Goal: Information Seeking & Learning: Check status

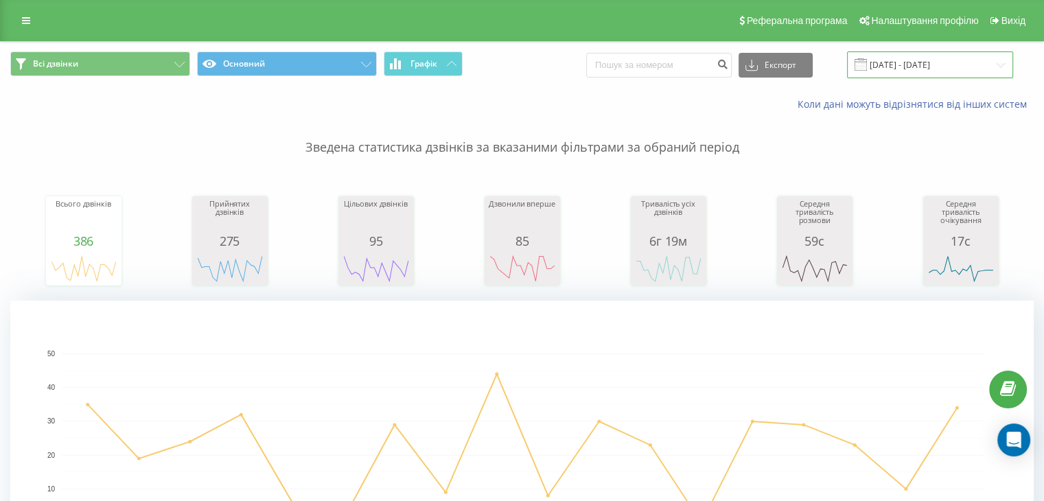
click at [881, 63] on input "[DATE] - [DATE]" at bounding box center [930, 64] width 166 height 27
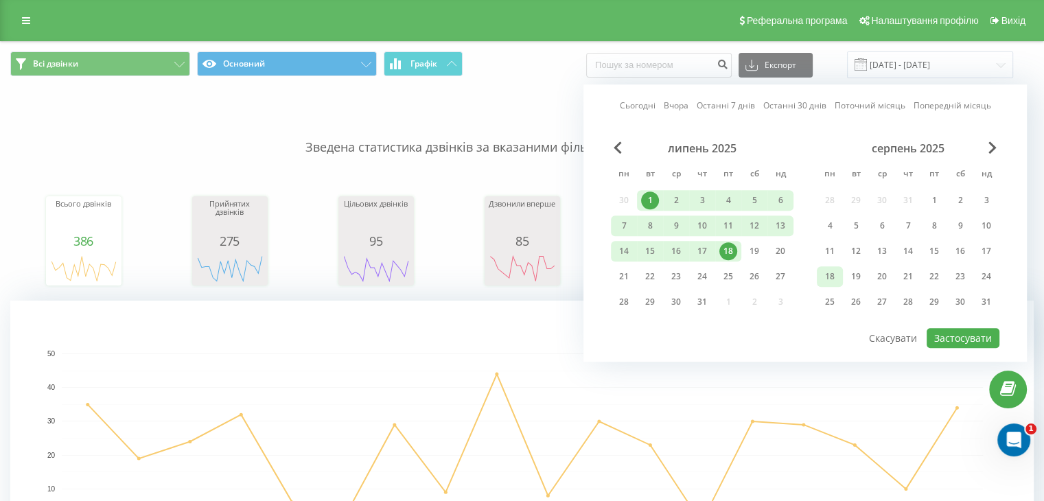
click at [830, 279] on div "18" at bounding box center [830, 277] width 18 height 18
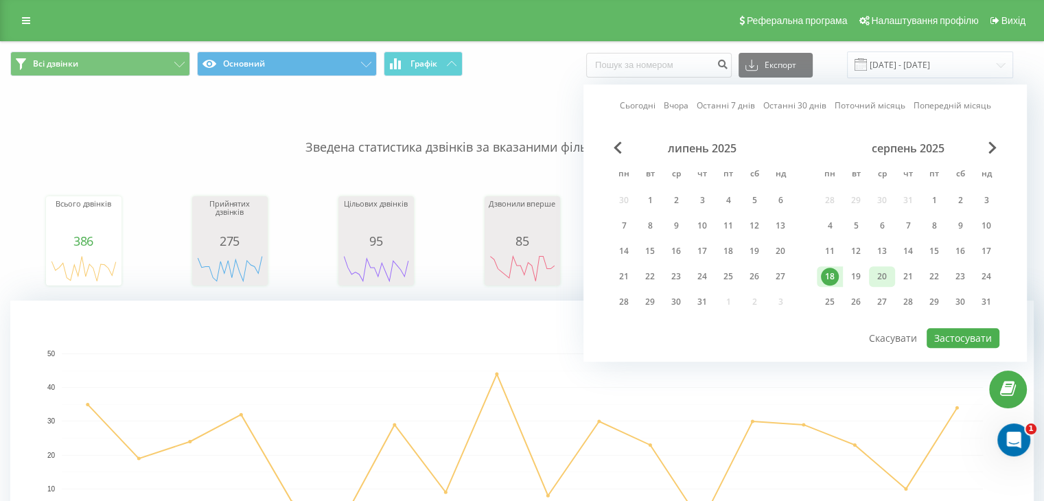
click at [889, 268] on div "20" at bounding box center [882, 277] width 18 height 18
click at [952, 328] on button "Застосувати" at bounding box center [963, 338] width 73 height 20
type input "[DATE] - [DATE]"
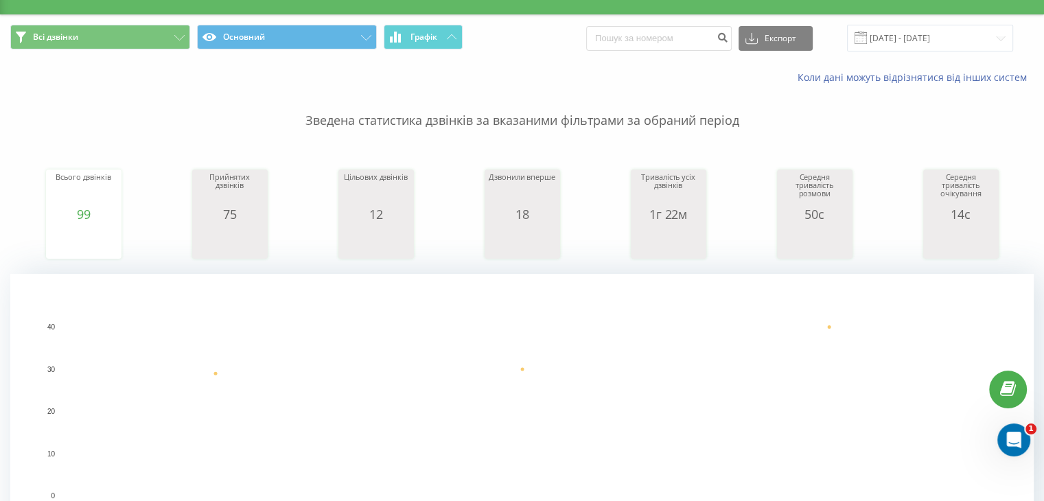
scroll to position [27, 0]
drag, startPoint x: 480, startPoint y: 304, endPoint x: 494, endPoint y: 240, distance: 66.1
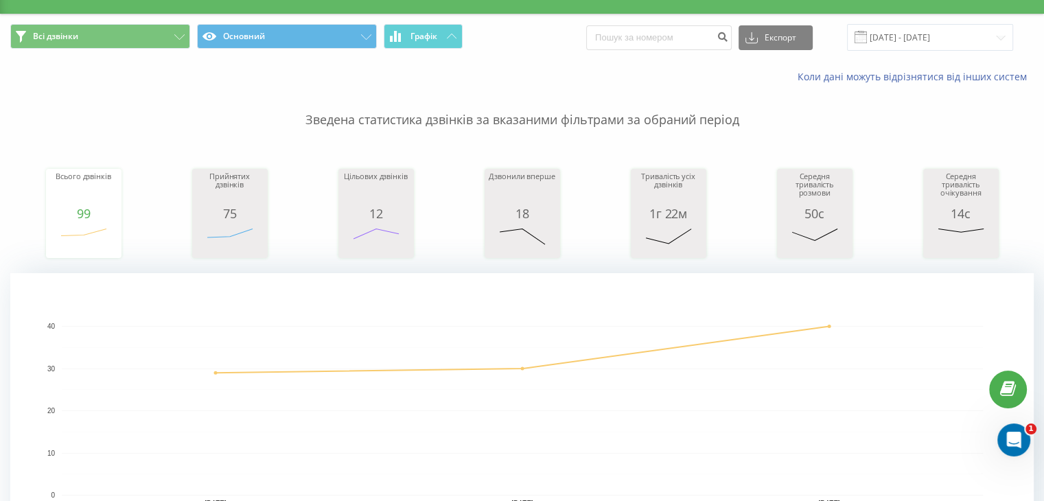
drag, startPoint x: 467, startPoint y: 397, endPoint x: 475, endPoint y: 290, distance: 107.4
click at [475, 290] on icon "[DATE] [DATE] [DATE] 0 10 20 30 40" at bounding box center [521, 410] width 1023 height 275
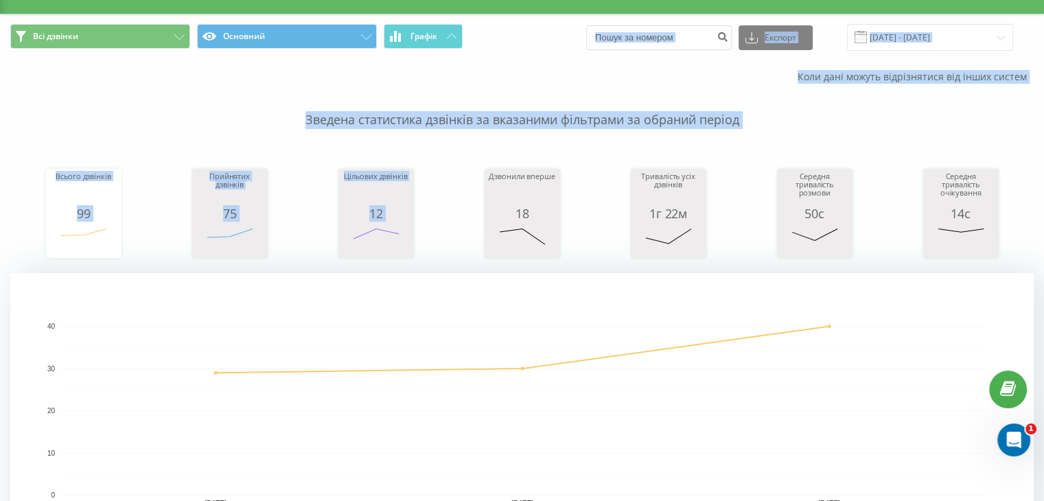
drag, startPoint x: 485, startPoint y: 146, endPoint x: 498, endPoint y: 60, distance: 87.4
click at [481, 142] on div "Всього дзвінків 99 date totalCalls [DATE] [PHONE_NUMBER][DATE] [PHONE_NUMBER][D…" at bounding box center [521, 200] width 1023 height 118
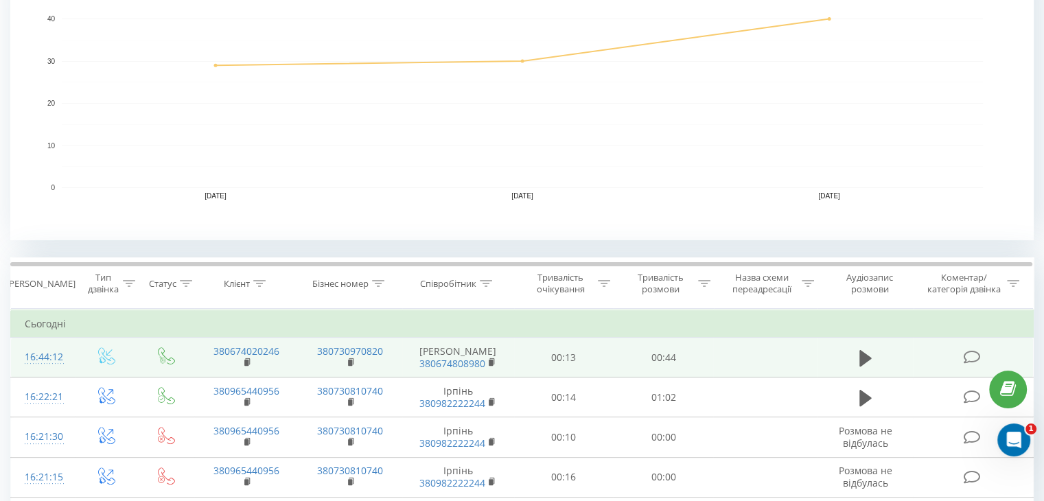
scroll to position [394, 0]
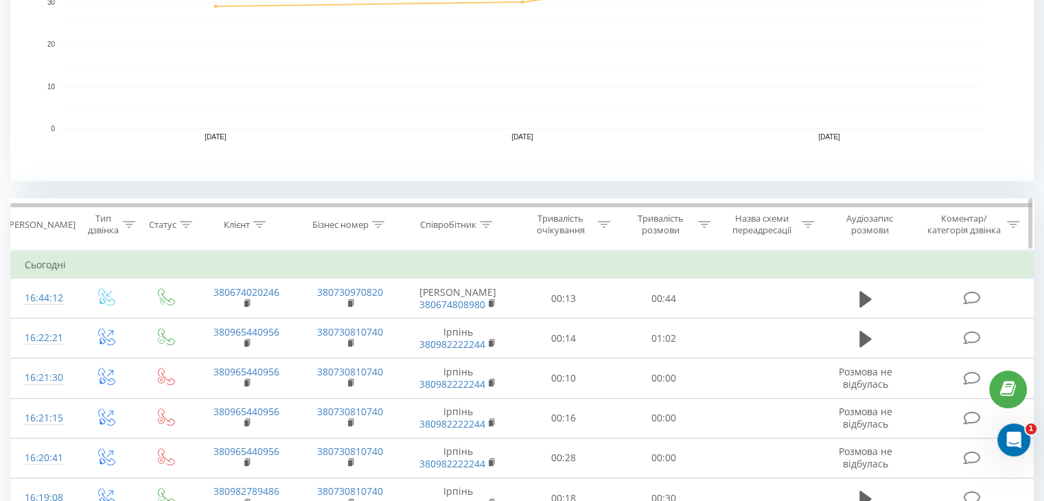
click at [486, 226] on icon at bounding box center [486, 224] width 12 height 7
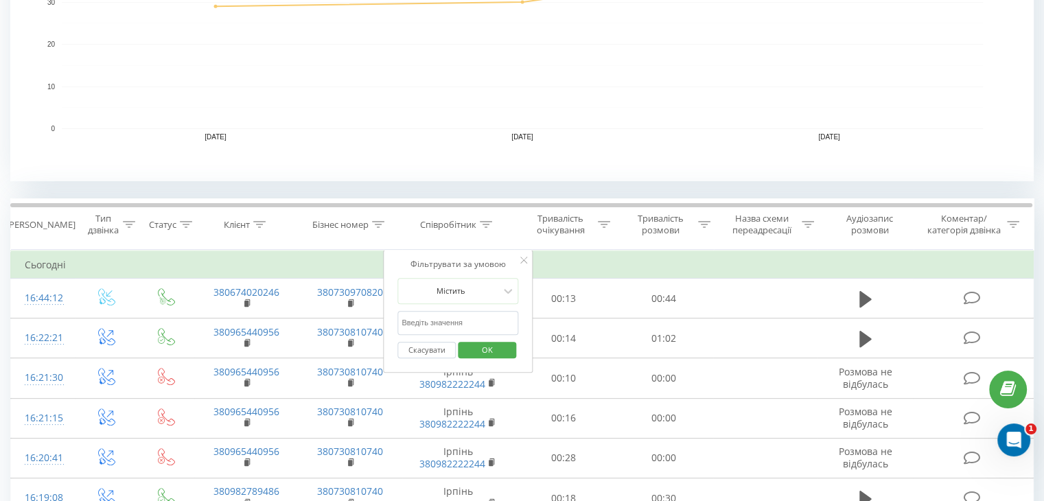
drag, startPoint x: 473, startPoint y: 318, endPoint x: 214, endPoint y: 274, distance: 262.6
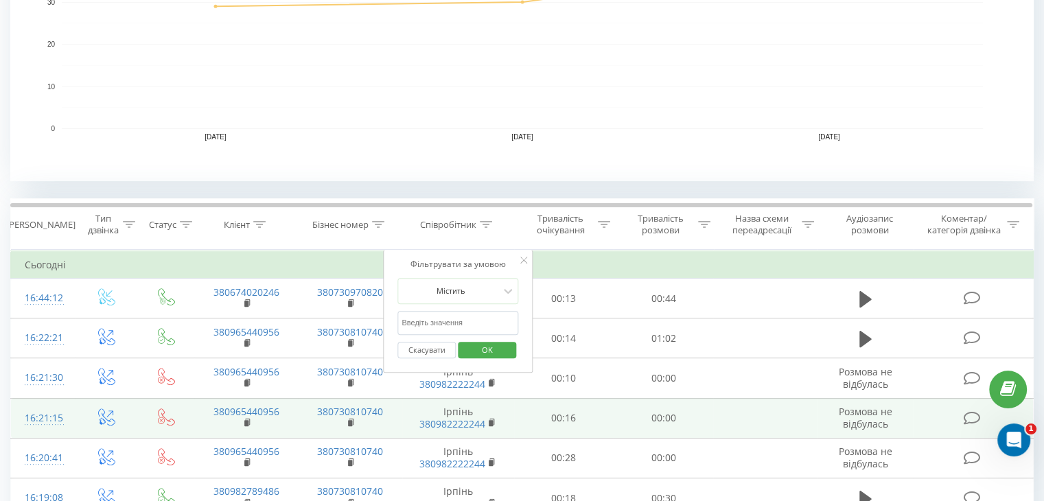
type input "Бровари"
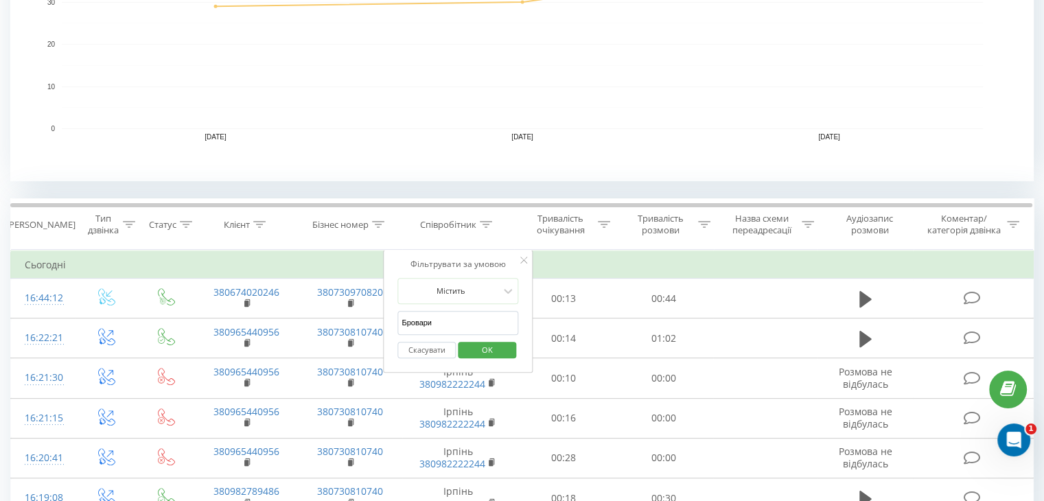
click at [496, 352] on span "OK" at bounding box center [487, 349] width 38 height 21
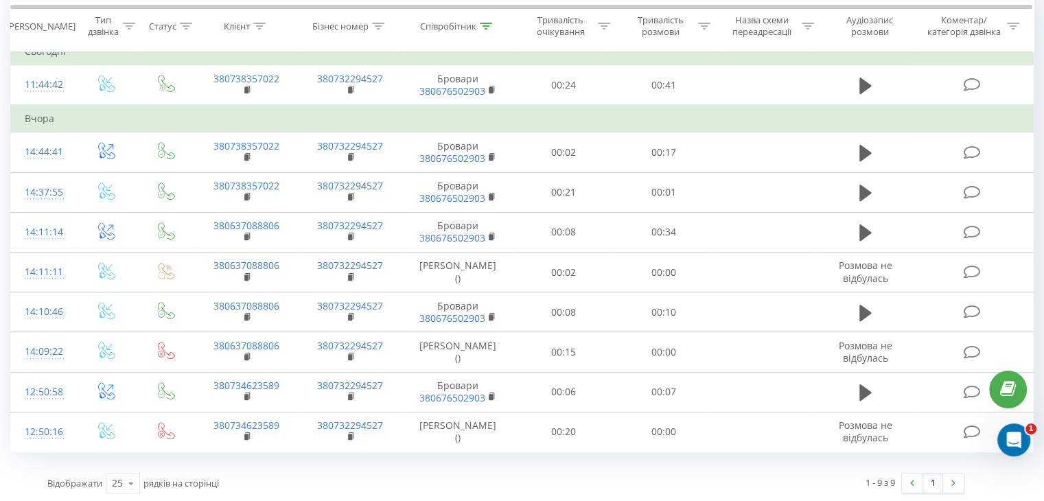
scroll to position [196, 0]
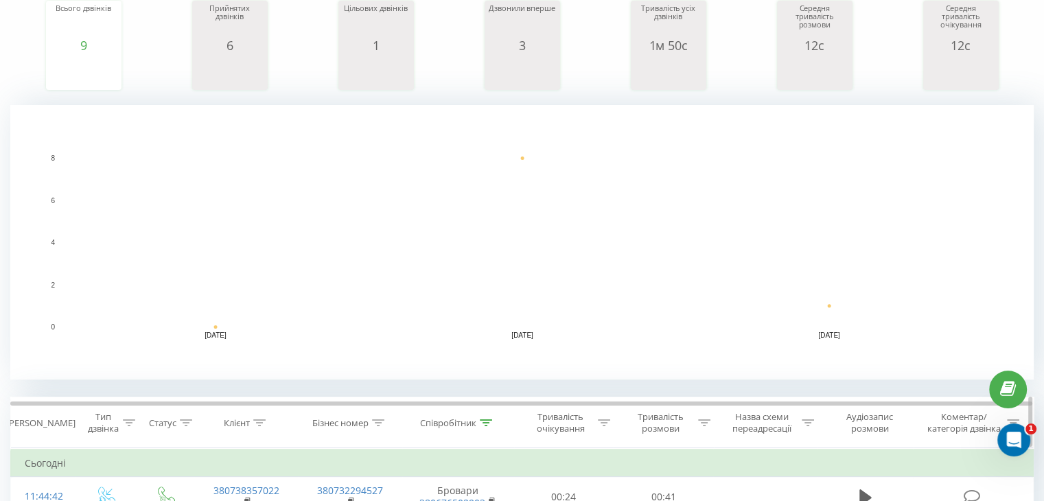
click at [483, 417] on div at bounding box center [486, 423] width 12 height 12
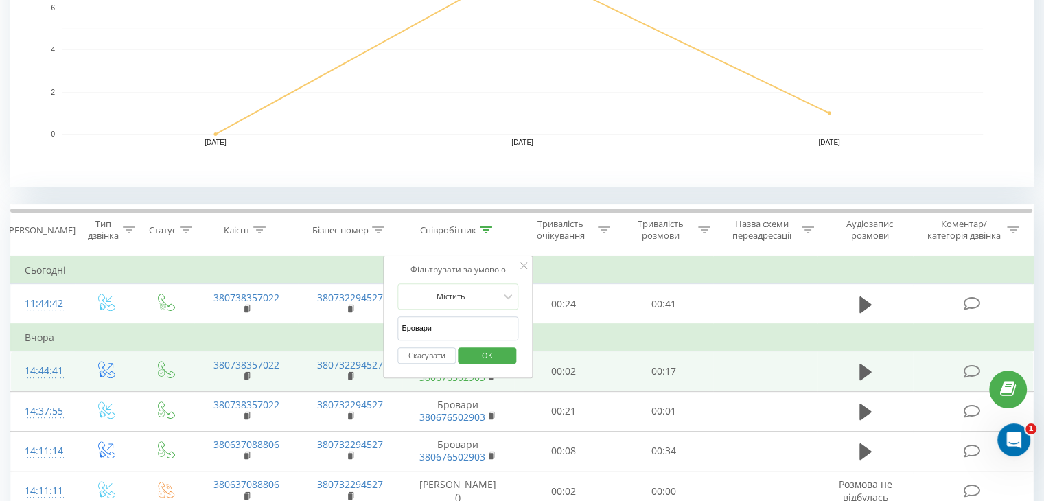
scroll to position [401, 0]
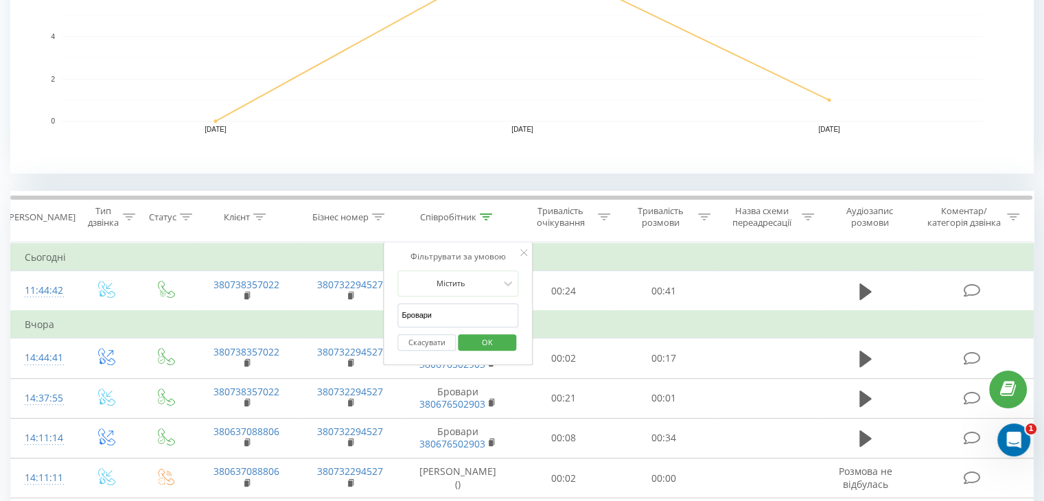
click at [451, 312] on input "Бровари" at bounding box center [457, 315] width 121 height 24
drag, startPoint x: 459, startPoint y: 321, endPoint x: 338, endPoint y: 309, distance: 122.1
click at [338, 309] on table "Фільтрувати за умовою Дорівнює Введіть значення Скасувати OK Фільтрувати за умо…" at bounding box center [521, 450] width 1023 height 416
click at [479, 319] on input "text" at bounding box center [457, 315] width 121 height 24
type input "[PERSON_NAME]"
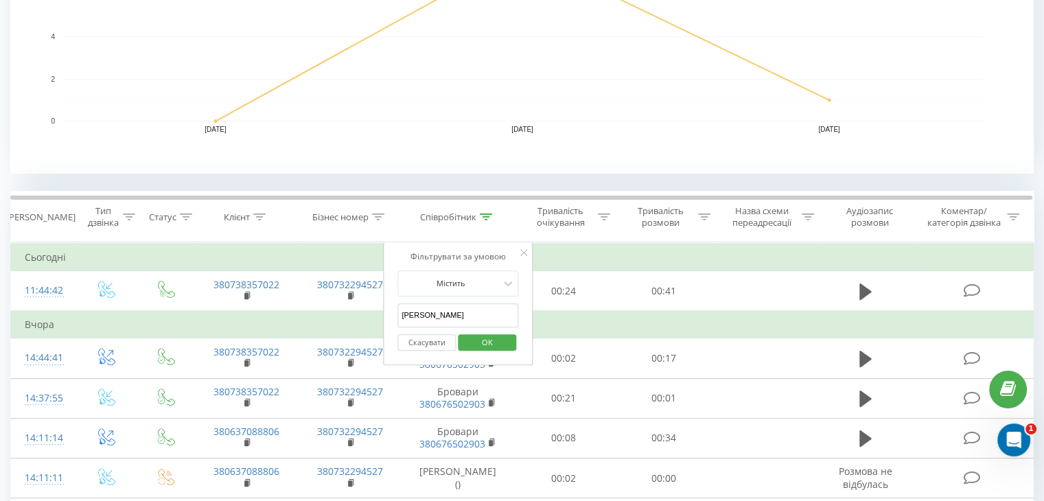
click at [481, 336] on span "OK" at bounding box center [487, 341] width 38 height 21
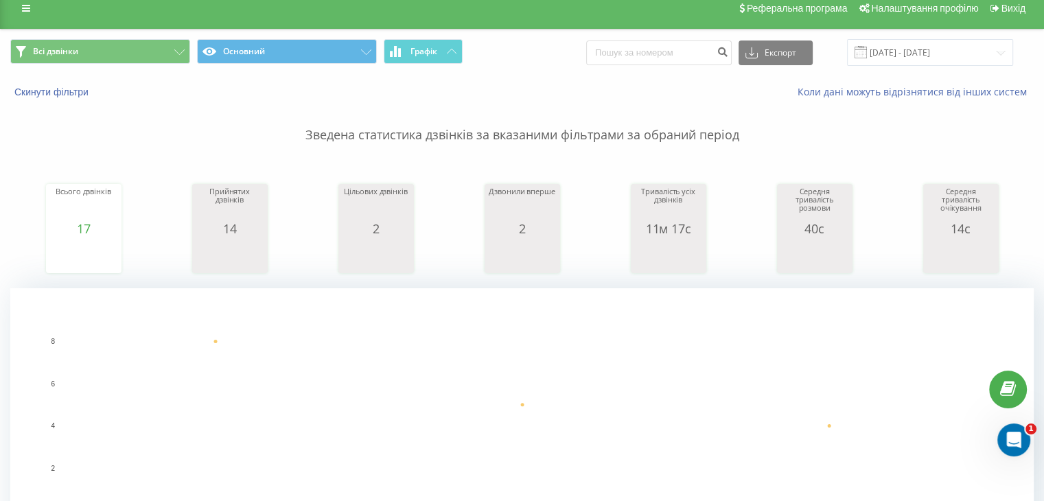
scroll to position [287, 0]
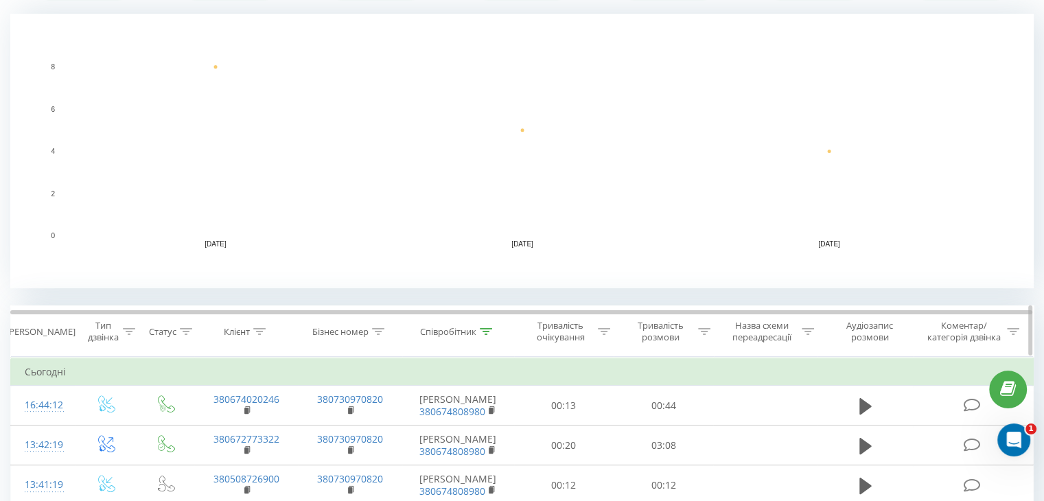
click at [482, 338] on th "Співробітник" at bounding box center [458, 331] width 112 height 51
click at [486, 336] on div at bounding box center [486, 332] width 12 height 12
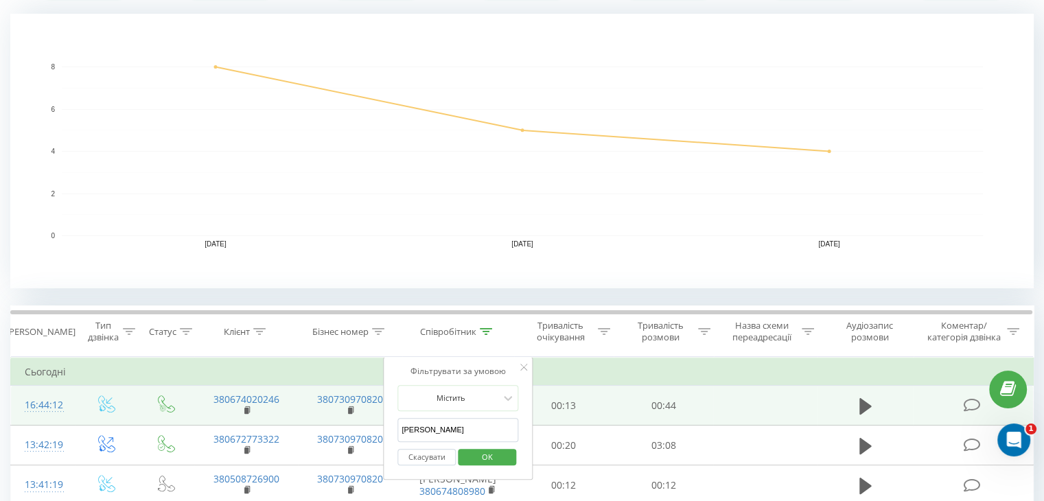
drag, startPoint x: 456, startPoint y: 428, endPoint x: 294, endPoint y: 419, distance: 161.6
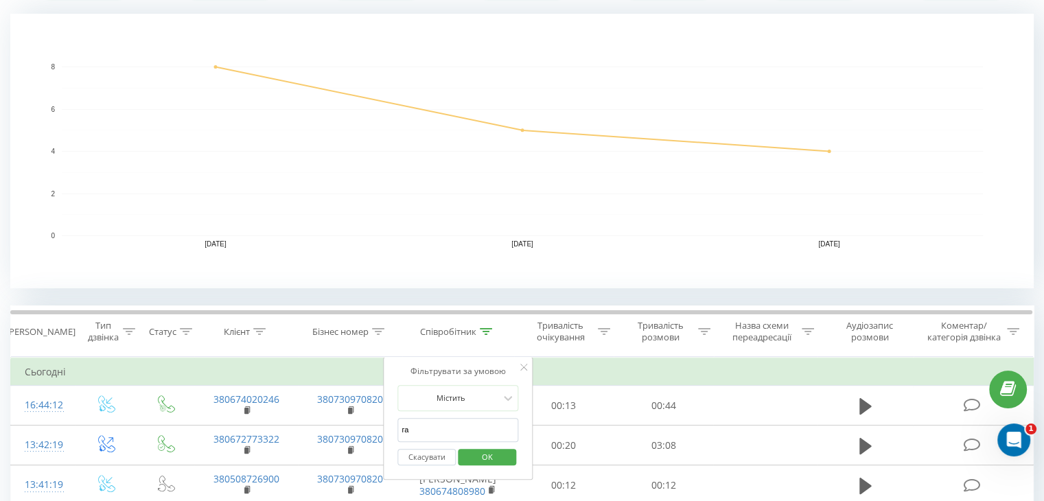
type input "Гатне"
click at [481, 461] on span "OK" at bounding box center [487, 456] width 38 height 21
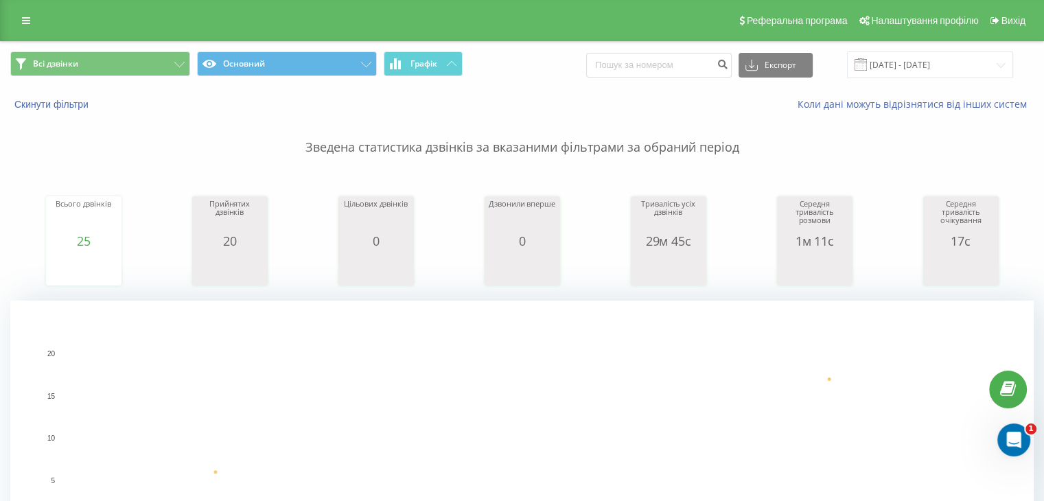
scroll to position [412, 0]
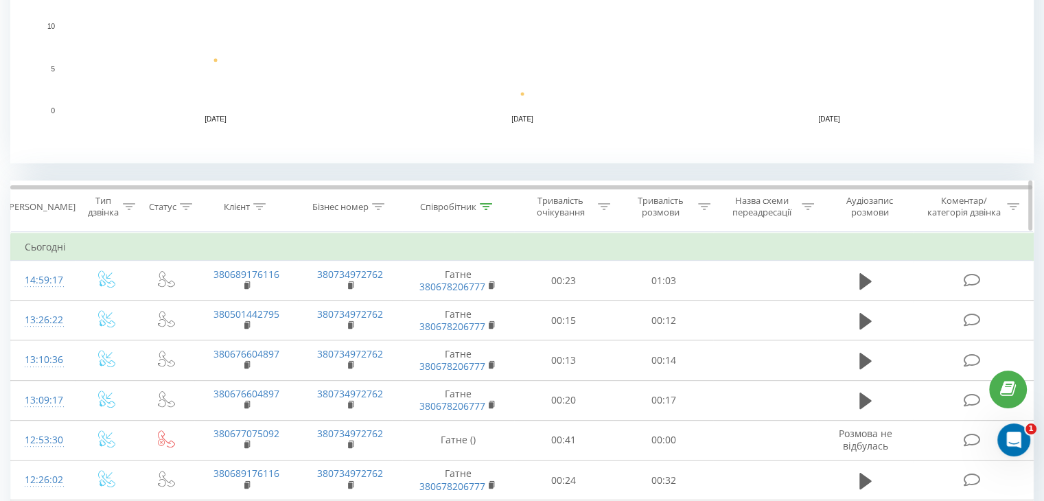
click at [487, 215] on th "Співробітник" at bounding box center [458, 206] width 112 height 51
click at [491, 205] on icon at bounding box center [486, 206] width 12 height 7
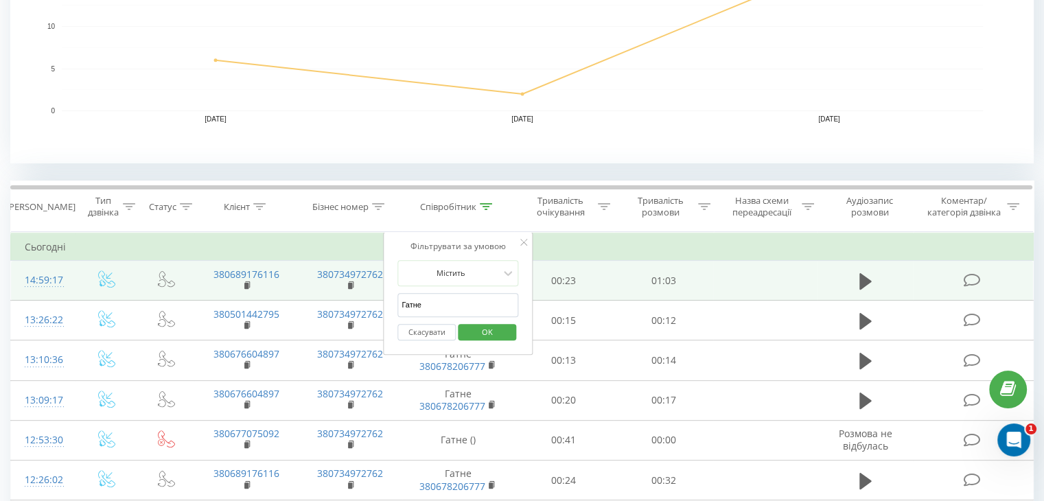
drag, startPoint x: 476, startPoint y: 306, endPoint x: 340, endPoint y: 298, distance: 136.1
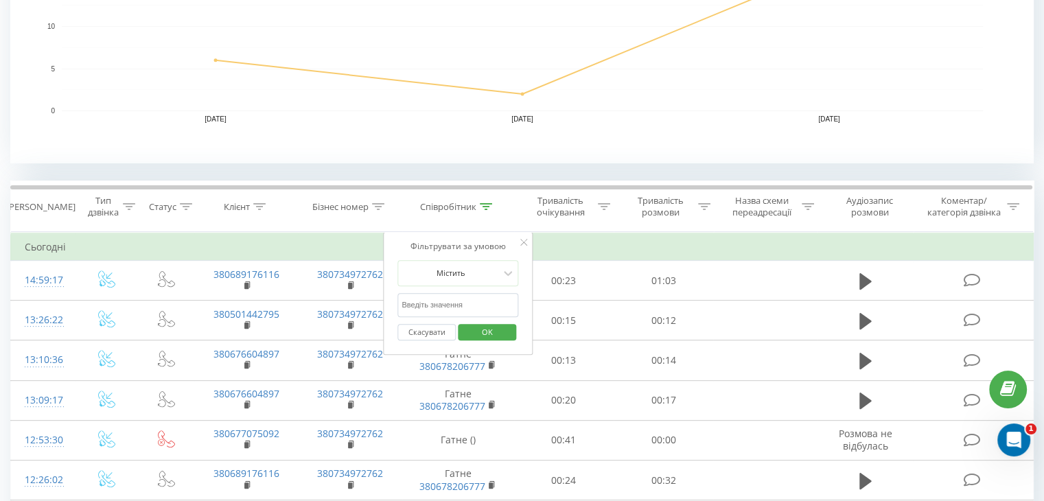
click at [475, 312] on input "text" at bounding box center [457, 305] width 121 height 24
type input "Ірпінь"
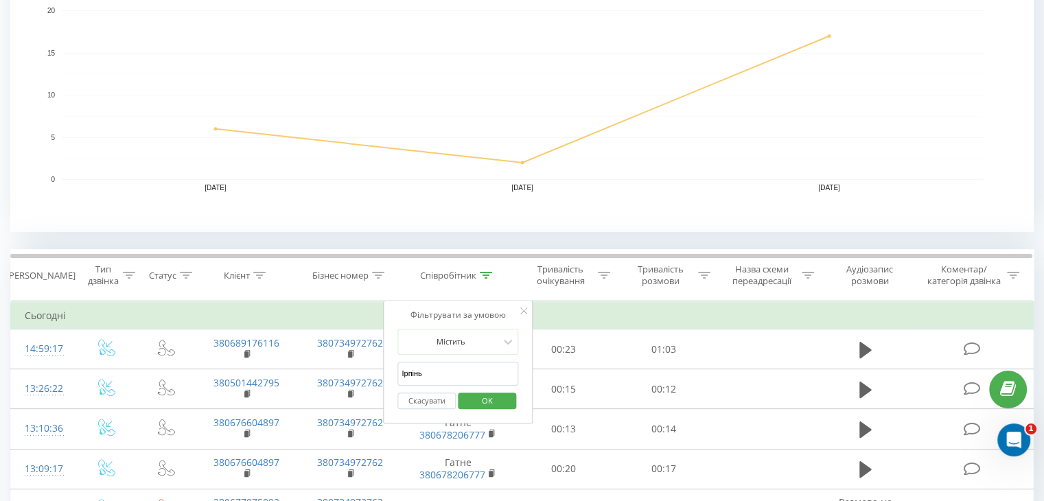
click at [479, 399] on span "OK" at bounding box center [487, 400] width 38 height 21
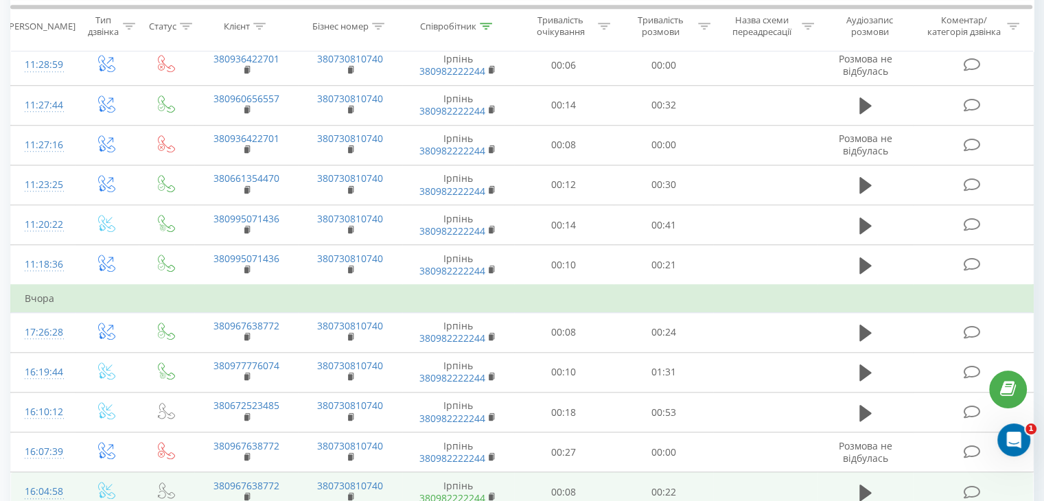
scroll to position [1038, 0]
